Goal: Task Accomplishment & Management: Complete application form

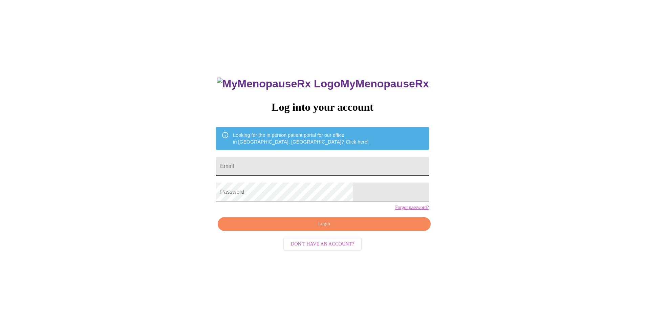
click at [325, 165] on input "Email" at bounding box center [322, 166] width 213 height 19
type input "[EMAIL_ADDRESS][DOMAIN_NAME]"
drag, startPoint x: 315, startPoint y: 232, endPoint x: 337, endPoint y: 249, distance: 28.1
click at [316, 228] on span "Login" at bounding box center [323, 224] width 197 height 8
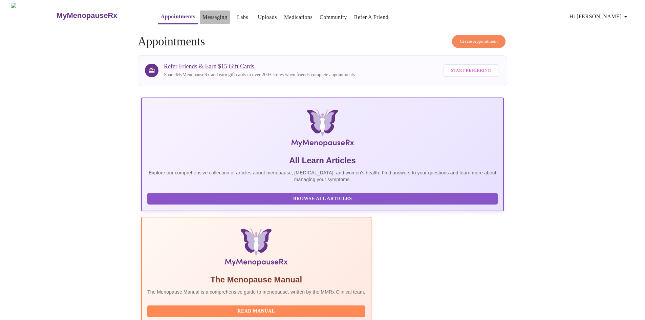
click at [206, 14] on link "Messaging" at bounding box center [214, 17] width 25 height 9
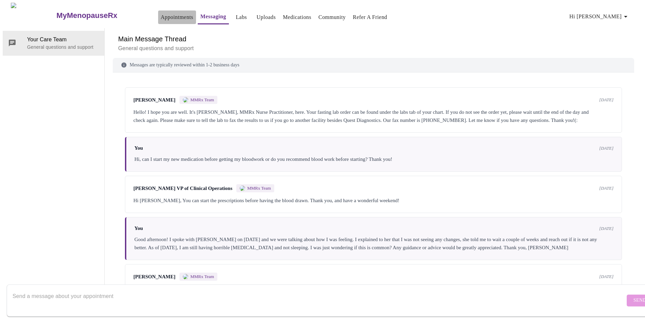
click at [161, 13] on link "Appointments" at bounding box center [177, 17] width 32 height 9
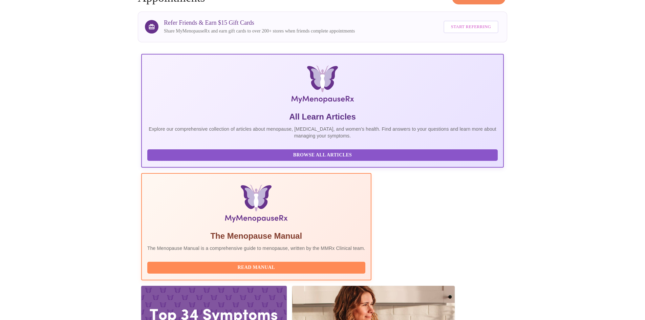
scroll to position [135, 0]
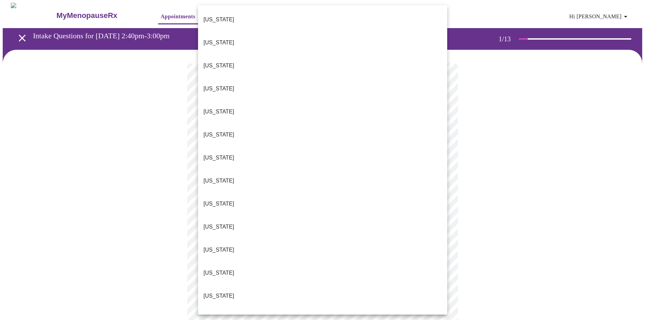
click at [349, 145] on body "MyMenopauseRx Appointments Messaging Labs Uploads Medications Community Refer a…" at bounding box center [325, 312] width 645 height 618
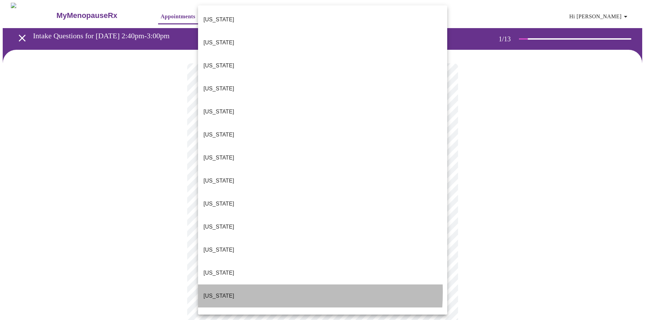
click at [230, 284] on li "[US_STATE]" at bounding box center [322, 295] width 249 height 23
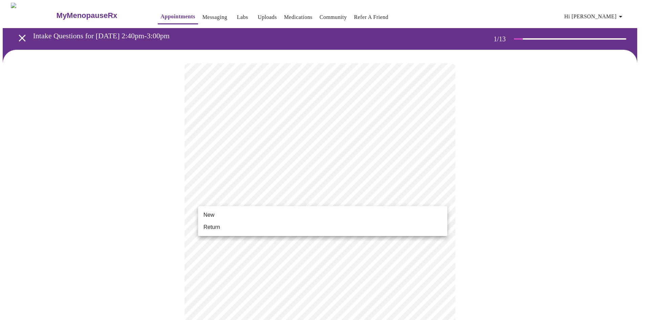
click at [243, 197] on body "MyMenopauseRx Appointments Messaging Labs Uploads Medications Community Refer a…" at bounding box center [322, 310] width 639 height 614
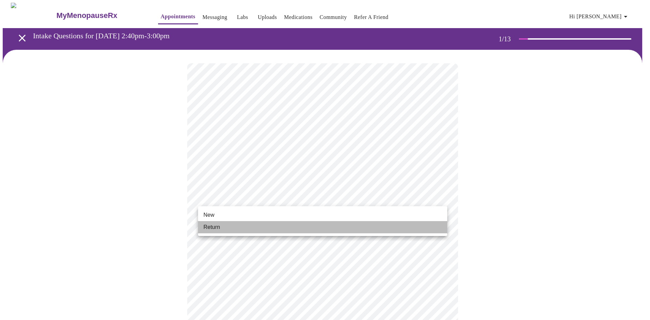
drag, startPoint x: 230, startPoint y: 224, endPoint x: 236, endPoint y: 220, distance: 7.3
click at [230, 224] on li "Return" at bounding box center [322, 227] width 249 height 12
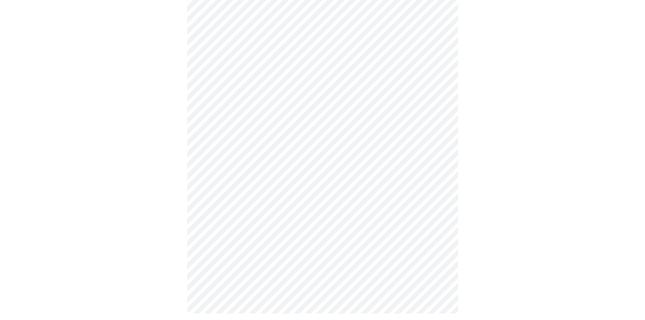
scroll to position [285, 0]
